Goal: Transaction & Acquisition: Book appointment/travel/reservation

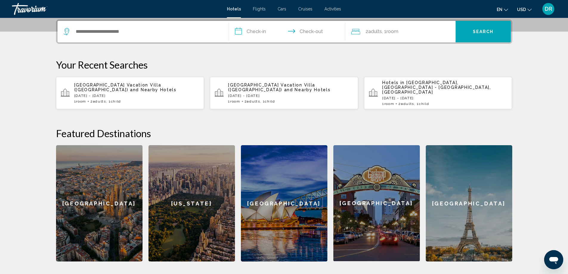
click at [94, 32] on input "Search widget" at bounding box center [147, 31] width 145 height 9
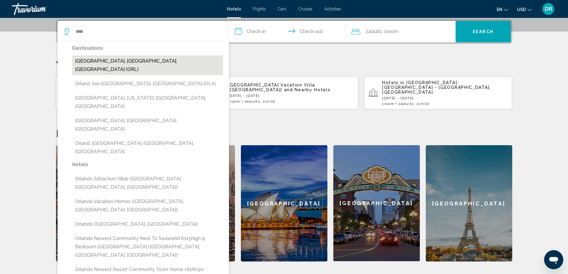
click at [135, 61] on button "[GEOGRAPHIC_DATA], [GEOGRAPHIC_DATA], [GEOGRAPHIC_DATA] (ORL)" at bounding box center [147, 65] width 151 height 20
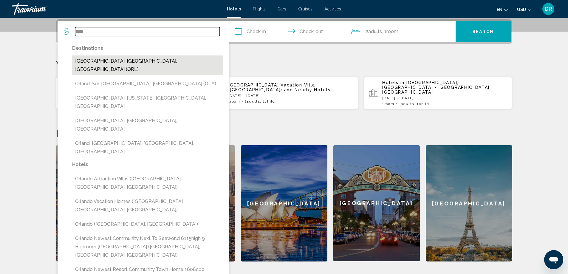
type input "**********"
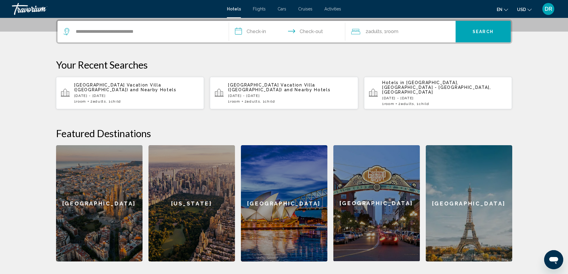
click at [244, 31] on input "**********" at bounding box center [288, 32] width 119 height 23
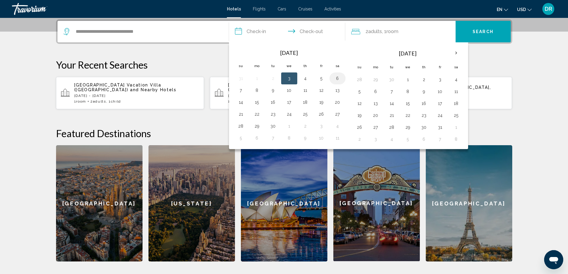
click at [339, 82] on button "6" at bounding box center [338, 78] width 10 height 8
click at [240, 94] on button "7" at bounding box center [241, 90] width 10 height 8
type input "**********"
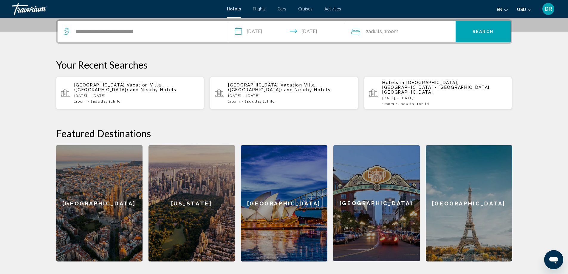
click at [370, 35] on span "2 Adult Adults" at bounding box center [374, 31] width 16 height 8
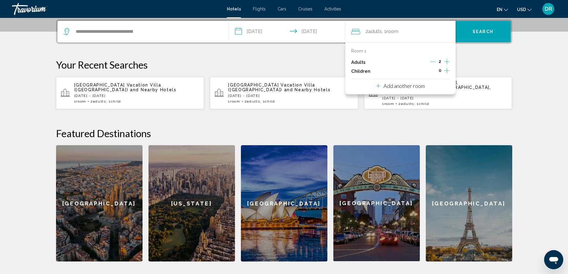
click at [447, 70] on icon "Increment children" at bounding box center [446, 70] width 5 height 5
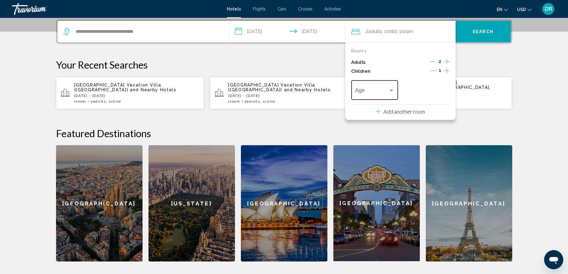
click at [389, 88] on div "Age" at bounding box center [374, 89] width 39 height 21
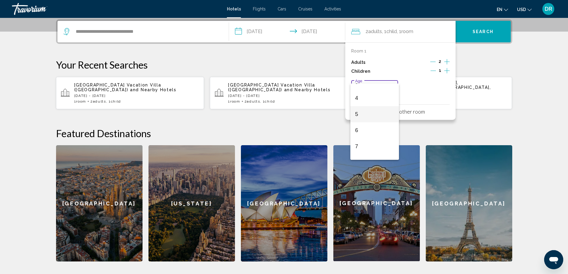
scroll to position [60, 0]
click at [369, 128] on span "6" at bounding box center [374, 128] width 39 height 16
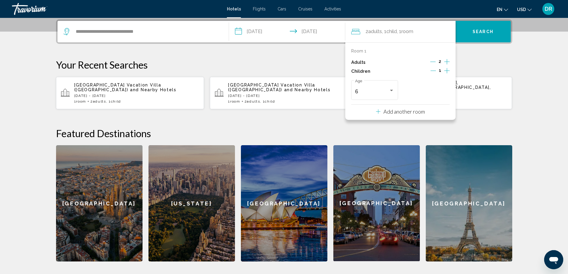
click at [479, 30] on span "Search" at bounding box center [483, 32] width 21 height 5
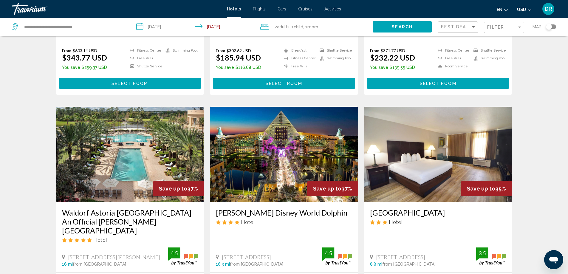
scroll to position [418, 0]
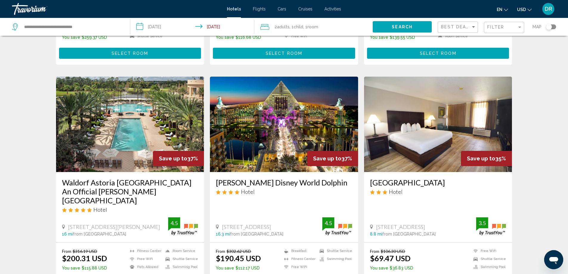
click at [284, 117] on img "Main content" at bounding box center [284, 124] width 148 height 95
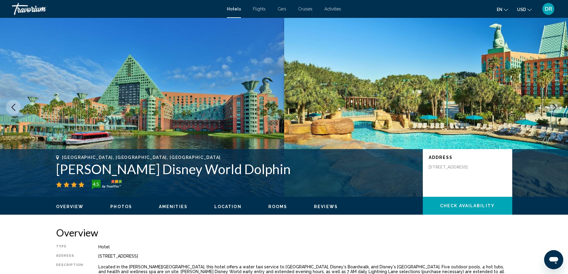
click at [556, 107] on icon "Next image" at bounding box center [554, 107] width 7 height 7
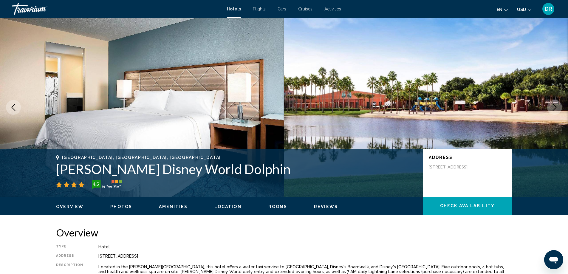
click at [556, 107] on icon "Next image" at bounding box center [555, 107] width 4 height 7
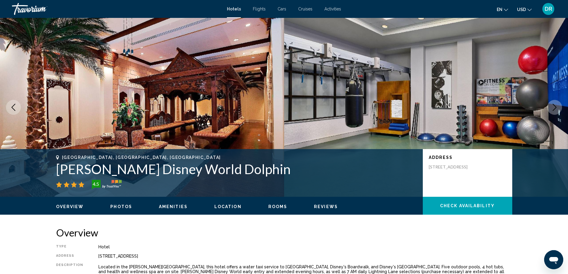
click at [556, 107] on icon "Next image" at bounding box center [555, 107] width 4 height 7
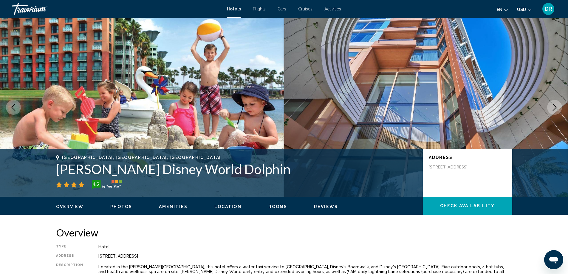
click at [556, 107] on icon "Next image" at bounding box center [555, 107] width 4 height 7
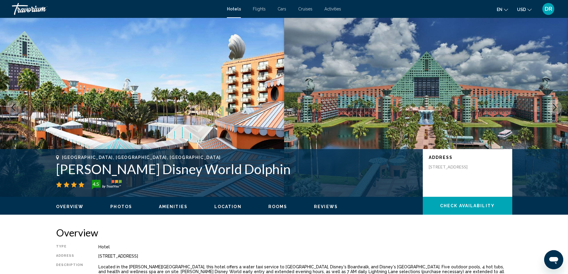
click at [556, 107] on icon "Next image" at bounding box center [555, 107] width 4 height 7
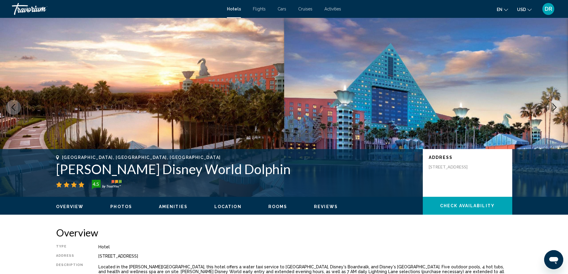
click at [556, 107] on icon "Next image" at bounding box center [555, 107] width 4 height 7
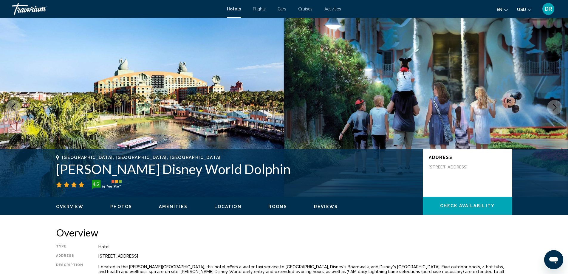
click at [556, 107] on icon "Next image" at bounding box center [555, 107] width 4 height 7
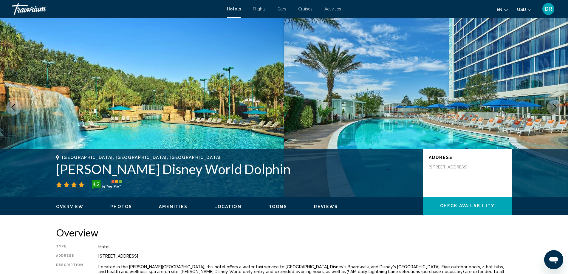
click at [556, 107] on icon "Next image" at bounding box center [555, 107] width 4 height 7
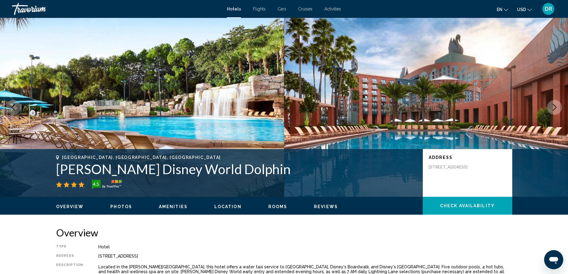
click at [556, 107] on icon "Next image" at bounding box center [555, 107] width 4 height 7
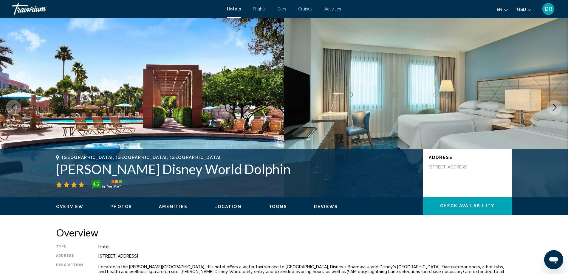
click at [556, 107] on icon "Next image" at bounding box center [555, 107] width 4 height 7
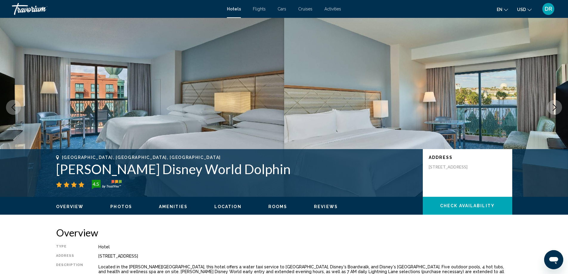
click at [556, 107] on icon "Next image" at bounding box center [555, 107] width 4 height 7
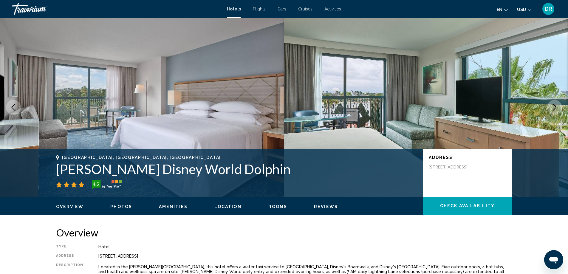
click at [556, 107] on icon "Next image" at bounding box center [555, 107] width 4 height 7
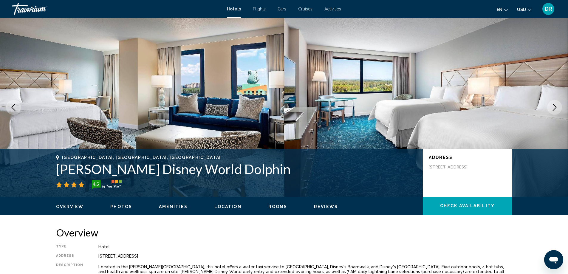
click at [556, 107] on icon "Next image" at bounding box center [555, 107] width 4 height 7
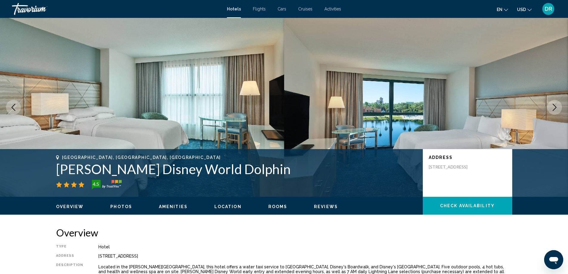
click at [556, 107] on icon "Next image" at bounding box center [555, 107] width 4 height 7
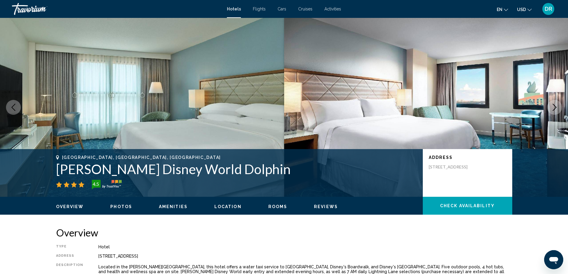
click at [556, 107] on icon "Next image" at bounding box center [555, 107] width 4 height 7
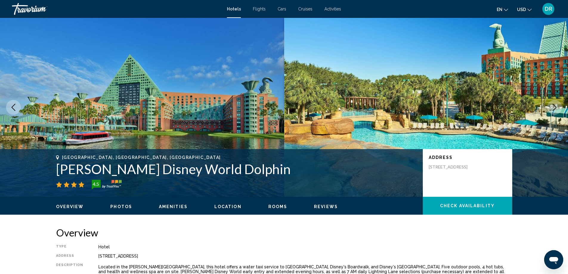
click at [556, 107] on icon "Next image" at bounding box center [555, 107] width 4 height 7
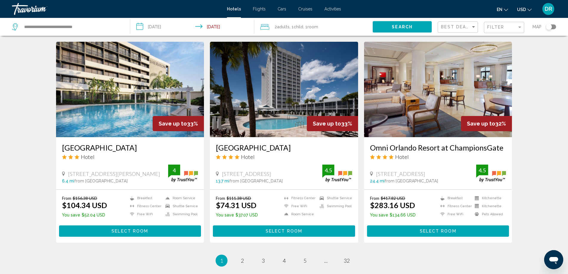
scroll to position [686, 0]
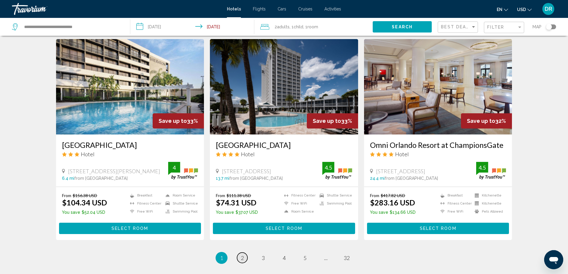
click at [244, 253] on link "page 2" at bounding box center [242, 258] width 10 height 10
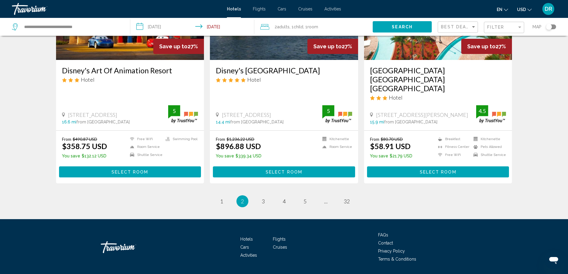
scroll to position [768, 0]
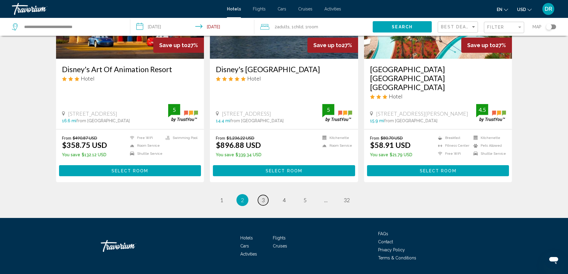
click at [262, 197] on span "3" at bounding box center [263, 200] width 3 height 7
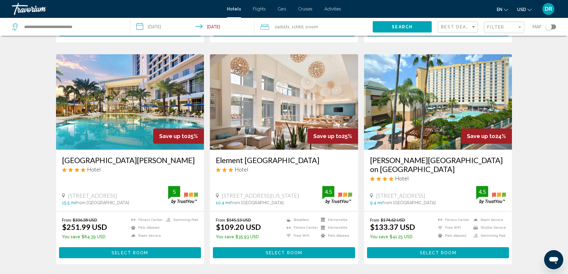
scroll to position [767, 0]
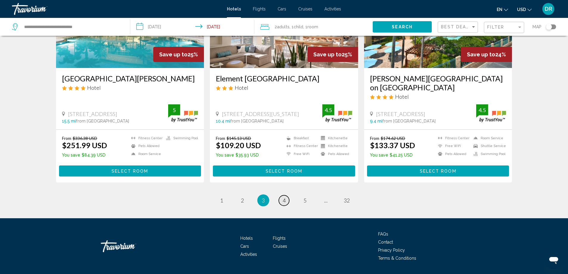
click at [285, 197] on span "4" at bounding box center [284, 200] width 3 height 7
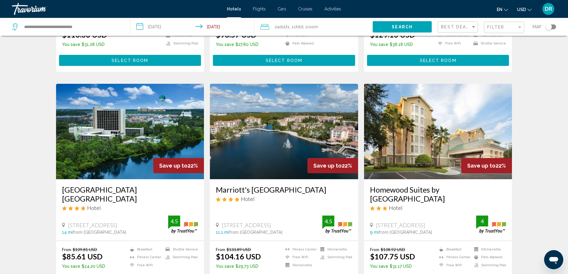
scroll to position [716, 0]
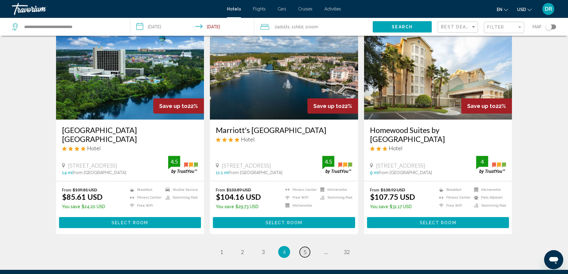
click at [305, 249] on span "5" at bounding box center [305, 252] width 3 height 7
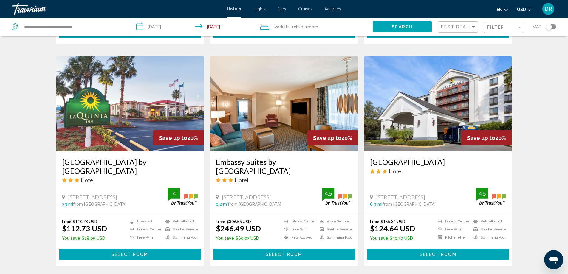
scroll to position [746, 0]
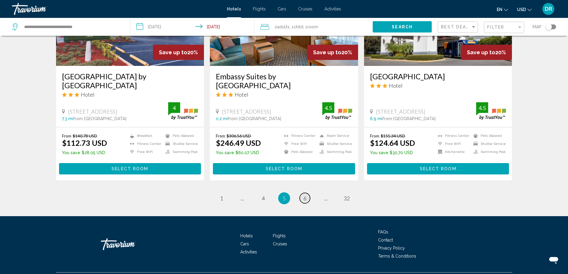
click at [307, 197] on link "page 6" at bounding box center [305, 198] width 10 height 10
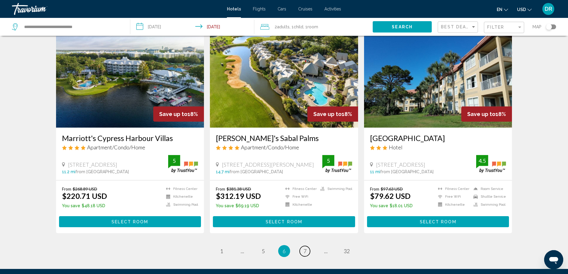
scroll to position [686, 0]
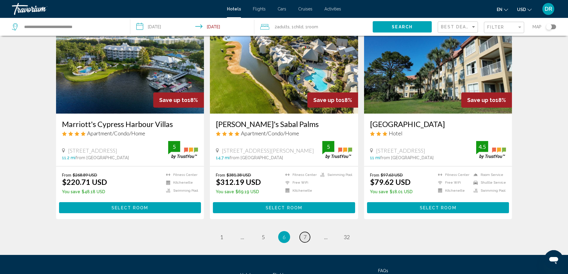
click at [306, 237] on span "7" at bounding box center [305, 237] width 3 height 7
